Goal: Navigation & Orientation: Find specific page/section

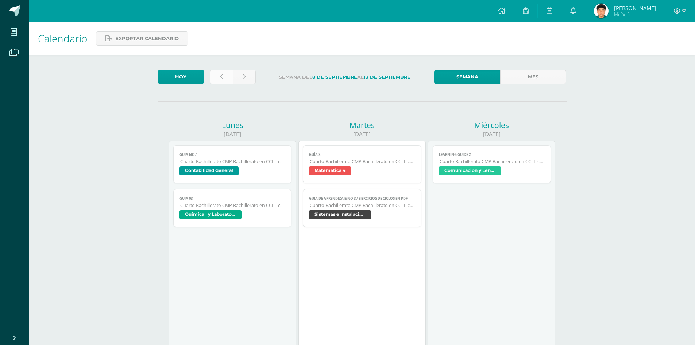
click at [217, 81] on link at bounding box center [221, 77] width 23 height 14
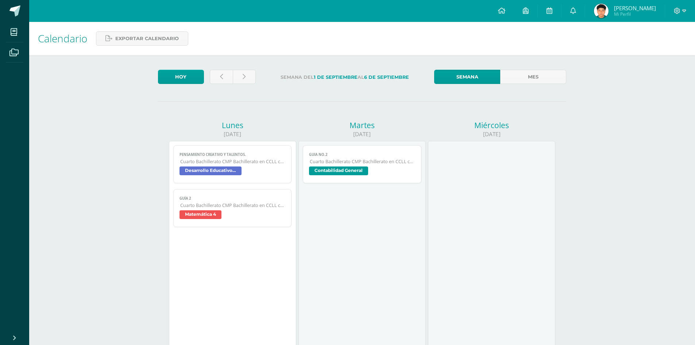
click at [368, 162] on span "Cuarto Bachillerato CMP Bachillerato en CCLL con Orientación en Computación" at bounding box center [362, 161] width 105 height 6
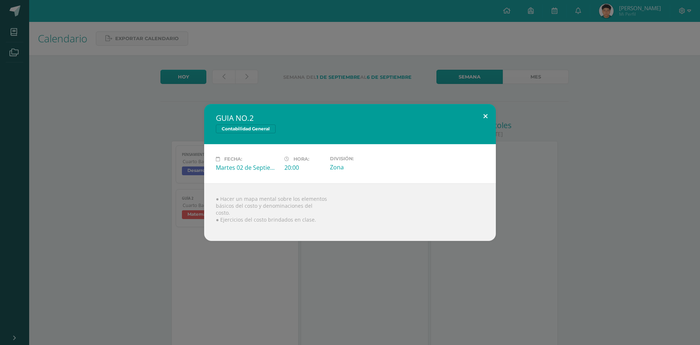
click at [485, 118] on button at bounding box center [485, 116] width 21 height 25
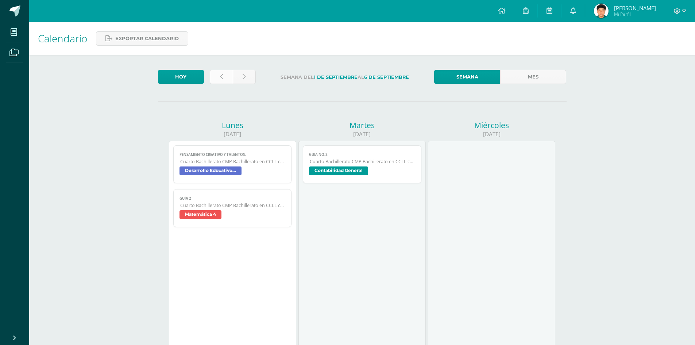
click at [225, 73] on link at bounding box center [221, 77] width 23 height 14
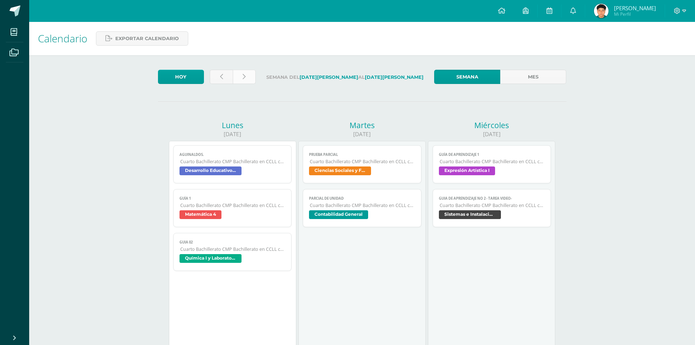
click at [241, 73] on link at bounding box center [244, 77] width 23 height 14
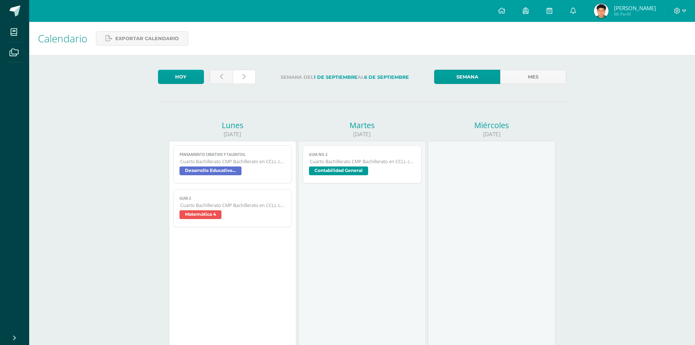
click at [241, 73] on link at bounding box center [244, 77] width 23 height 14
click at [252, 77] on link at bounding box center [244, 77] width 23 height 14
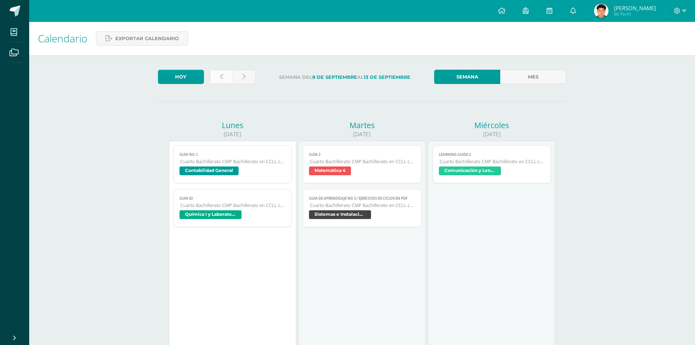
click at [220, 72] on link at bounding box center [221, 77] width 23 height 14
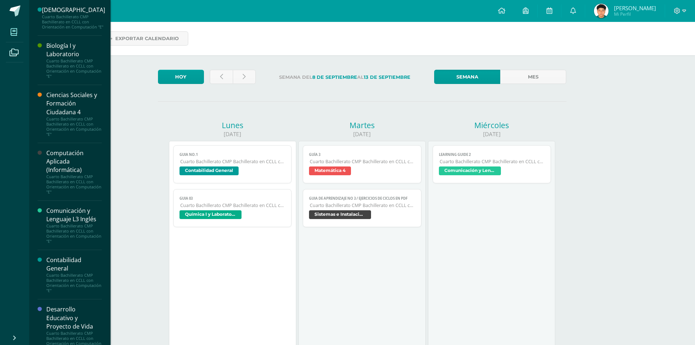
click at [16, 26] on span at bounding box center [14, 32] width 16 height 16
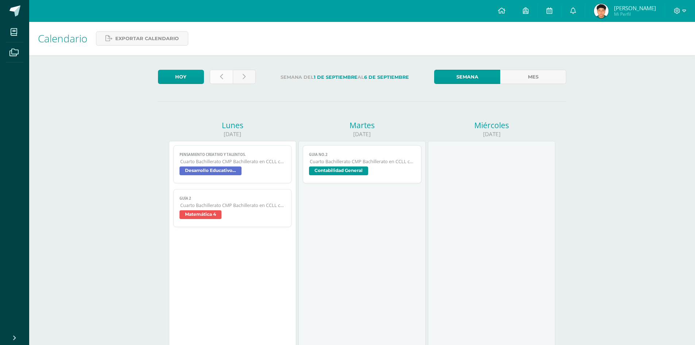
click at [219, 74] on link at bounding box center [221, 77] width 23 height 14
